Goal: Task Accomplishment & Management: Complete application form

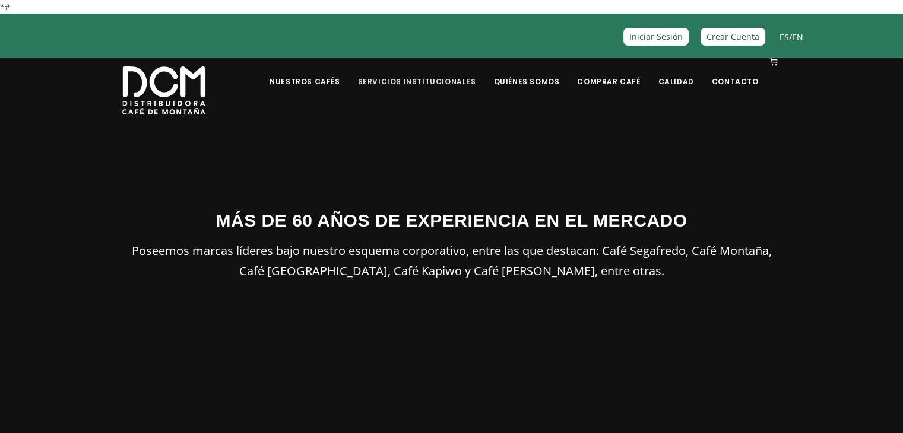
click at [424, 83] on link "Servicios Institucionales" at bounding box center [416, 73] width 132 height 28
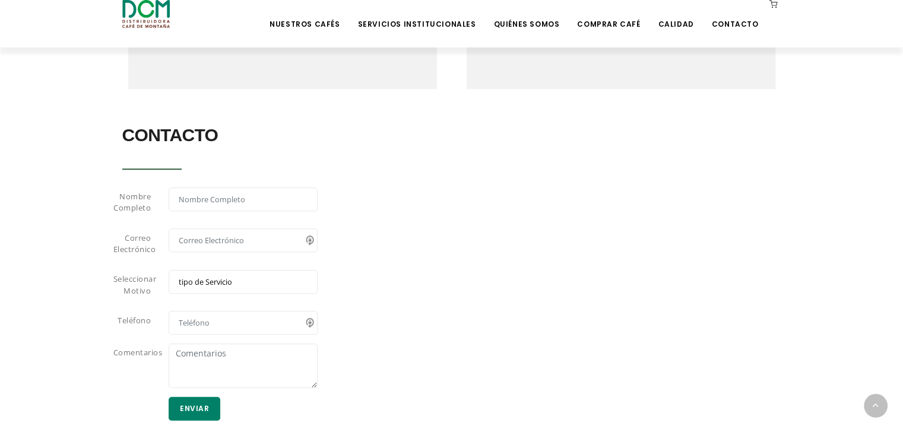
scroll to position [534, 0]
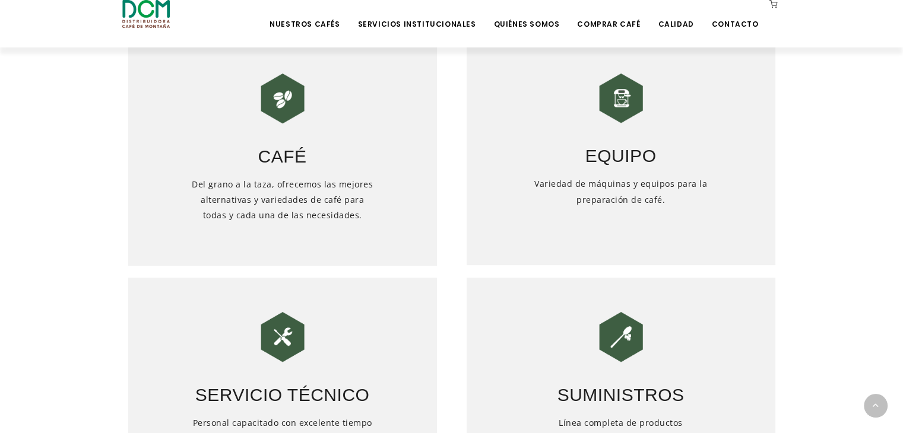
click at [611, 95] on img at bounding box center [620, 98] width 59 height 59
click at [619, 111] on img at bounding box center [620, 98] width 59 height 59
click at [621, 109] on img at bounding box center [620, 98] width 59 height 59
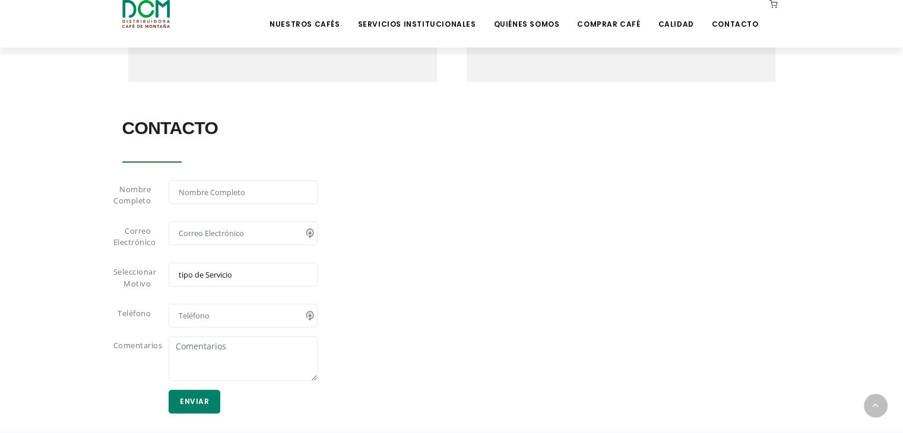
scroll to position [949, 0]
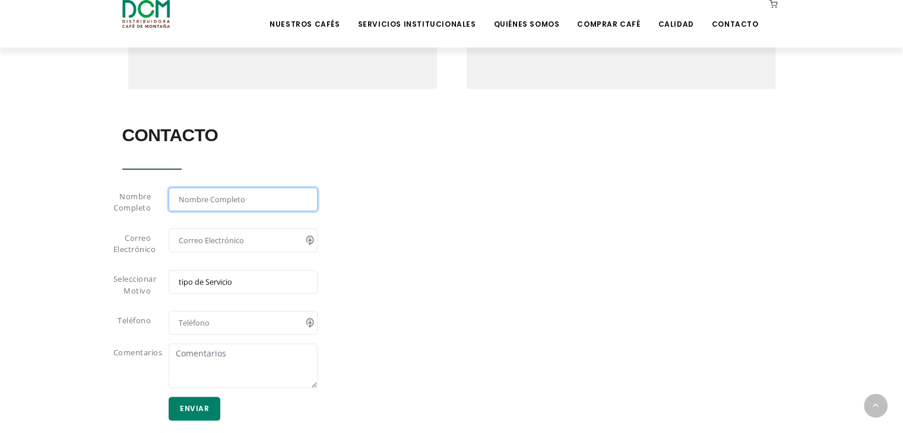
click at [198, 201] on input "text" at bounding box center [243, 200] width 149 height 24
type input "[PERSON_NAME]"
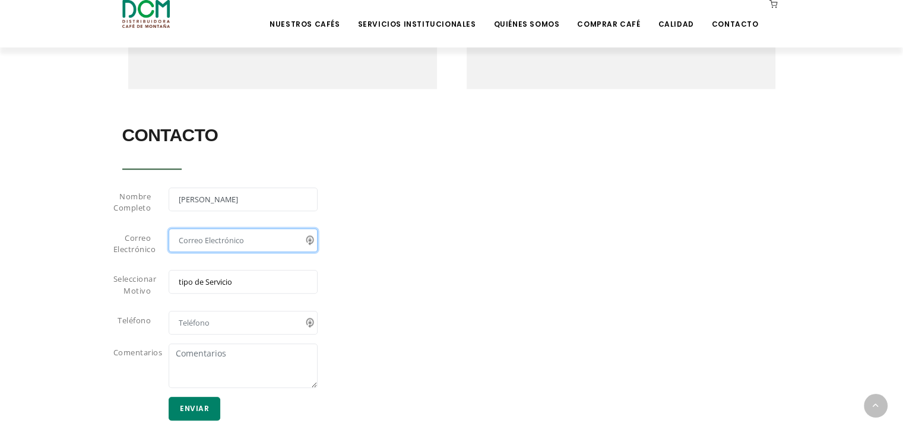
click at [180, 240] on input "email" at bounding box center [243, 240] width 149 height 24
type input "[EMAIL_ADDRESS][DOMAIN_NAME]"
click at [186, 281] on select "tipo de Servicio Café Equipo Servicio Técnico Suministros" at bounding box center [243, 282] width 149 height 24
select select "Equipo"
click at [169, 270] on select "tipo de Servicio Café Equipo Servicio Técnico Suministros" at bounding box center [243, 282] width 149 height 24
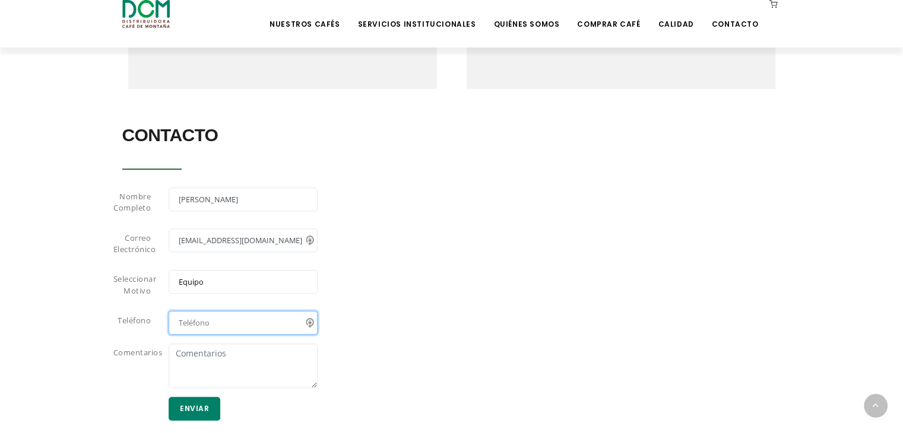
click at [198, 322] on input "text" at bounding box center [243, 323] width 149 height 24
type input "64662710"
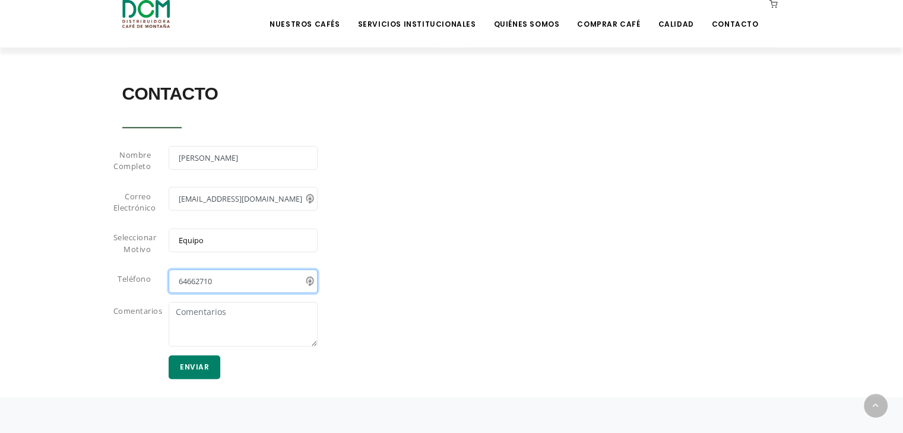
scroll to position [1009, 0]
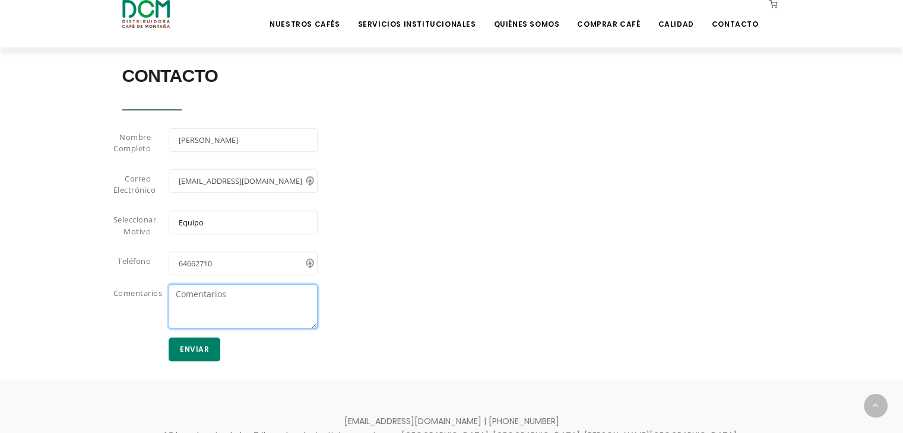
click at [227, 294] on textarea at bounding box center [243, 306] width 149 height 45
click at [263, 307] on textarea "Buenos días requerimos el alquiler de un equipo para instalar una estación de c…" at bounding box center [243, 306] width 149 height 45
click at [240, 323] on textarea "Buenos días requerimos el alquiler de un equipo para instalar una estación de c…" at bounding box center [243, 306] width 149 height 45
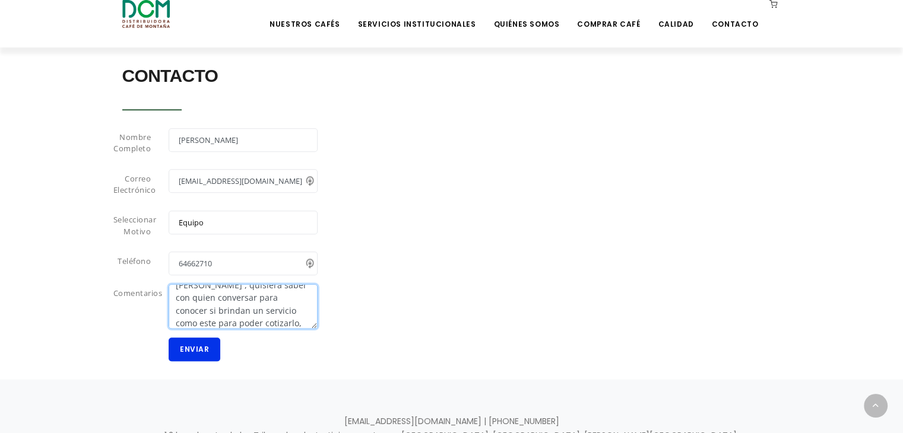
type textarea "Buenos días requerimos el alquiler de un equipo para instalar una estación de c…"
click at [194, 352] on button "Enviar" at bounding box center [195, 350] width 52 height 24
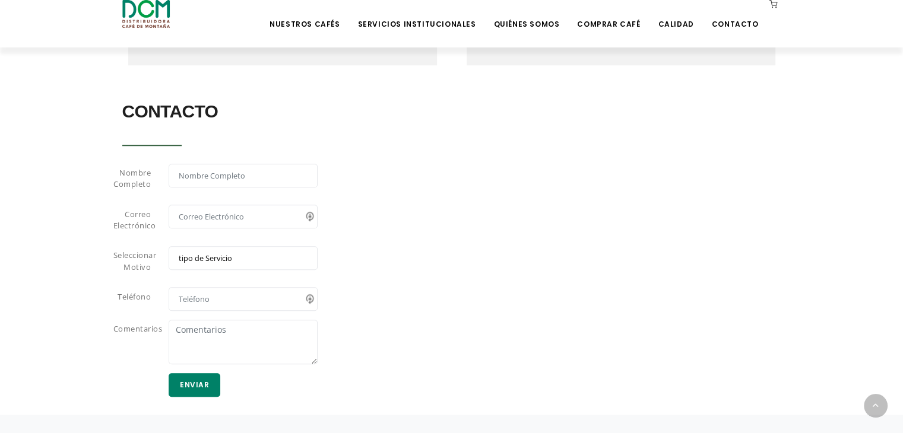
scroll to position [1092, 0]
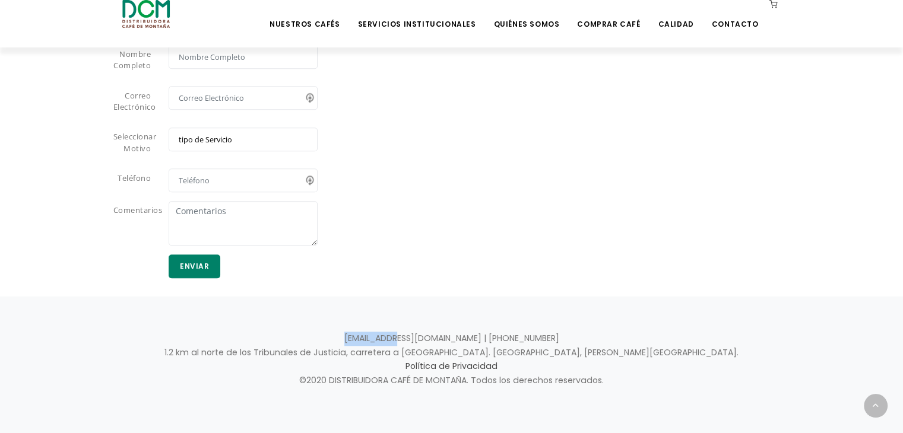
drag, startPoint x: 383, startPoint y: 337, endPoint x: 438, endPoint y: 339, distance: 54.6
click at [438, 339] on p "info@dcm.cr | +506 2442-0000 1.2 km al norte de los Tribunales de Justicia, car…" at bounding box center [451, 360] width 659 height 57
copy p "info@dcm.cr"
